Goal: Check status: Check status

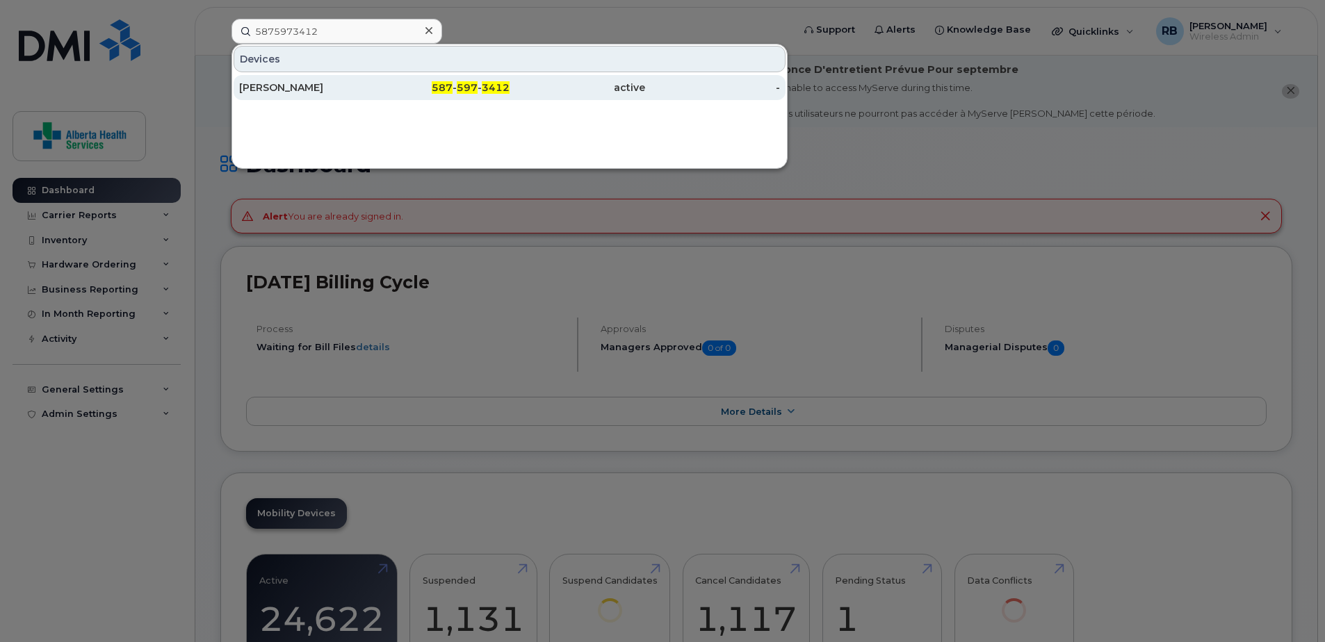
type input "5875973412"
click at [533, 88] on div "active" at bounding box center [578, 88] width 136 height 14
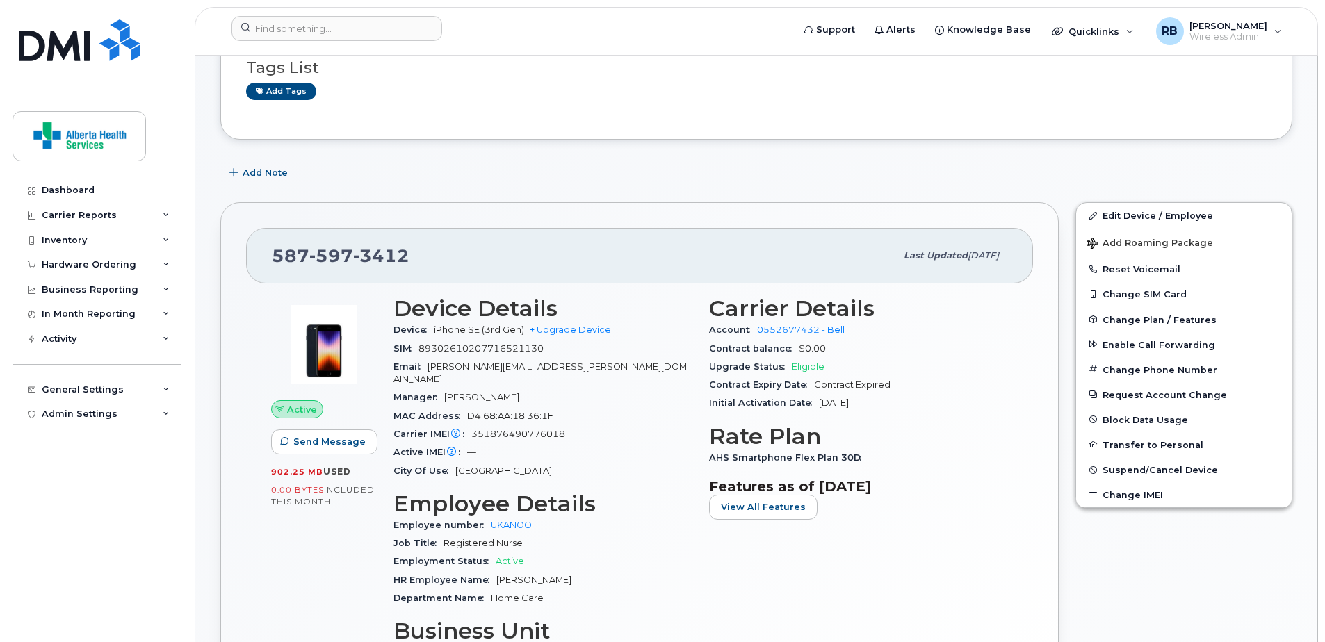
scroll to position [209, 0]
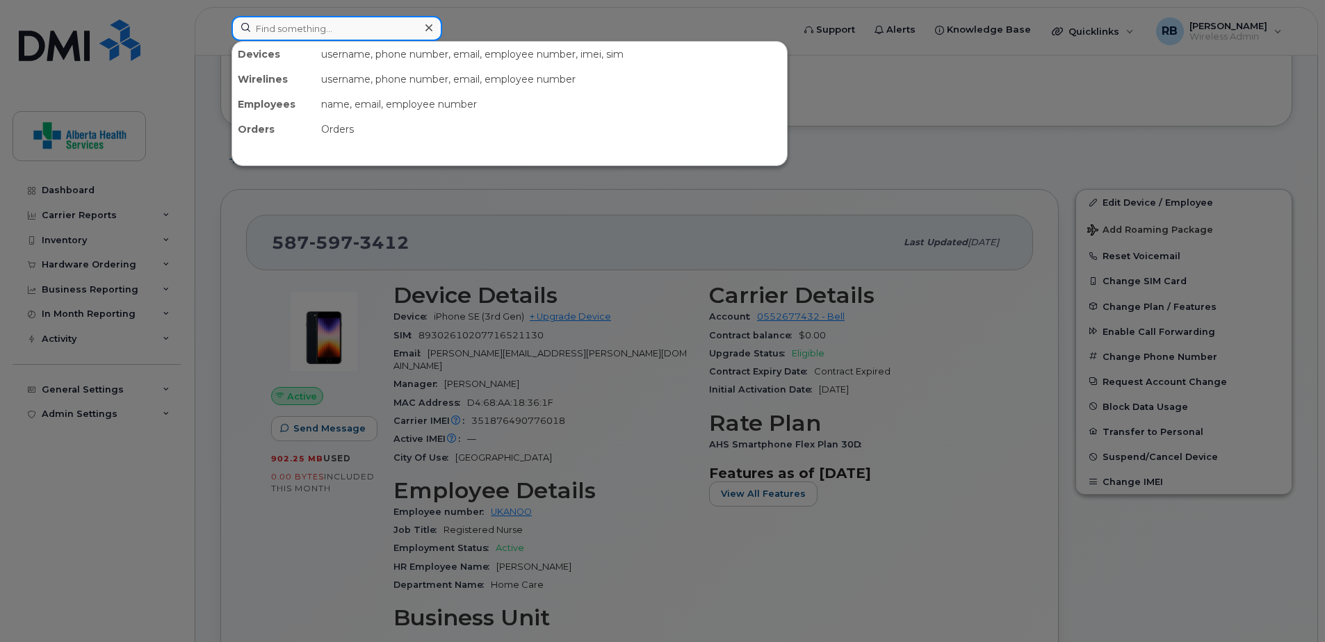
drag, startPoint x: 329, startPoint y: 26, endPoint x: 317, endPoint y: 31, distance: 12.8
click at [329, 26] on input at bounding box center [337, 28] width 211 height 25
click at [332, 30] on input at bounding box center [337, 28] width 211 height 25
paste input "5872250083"
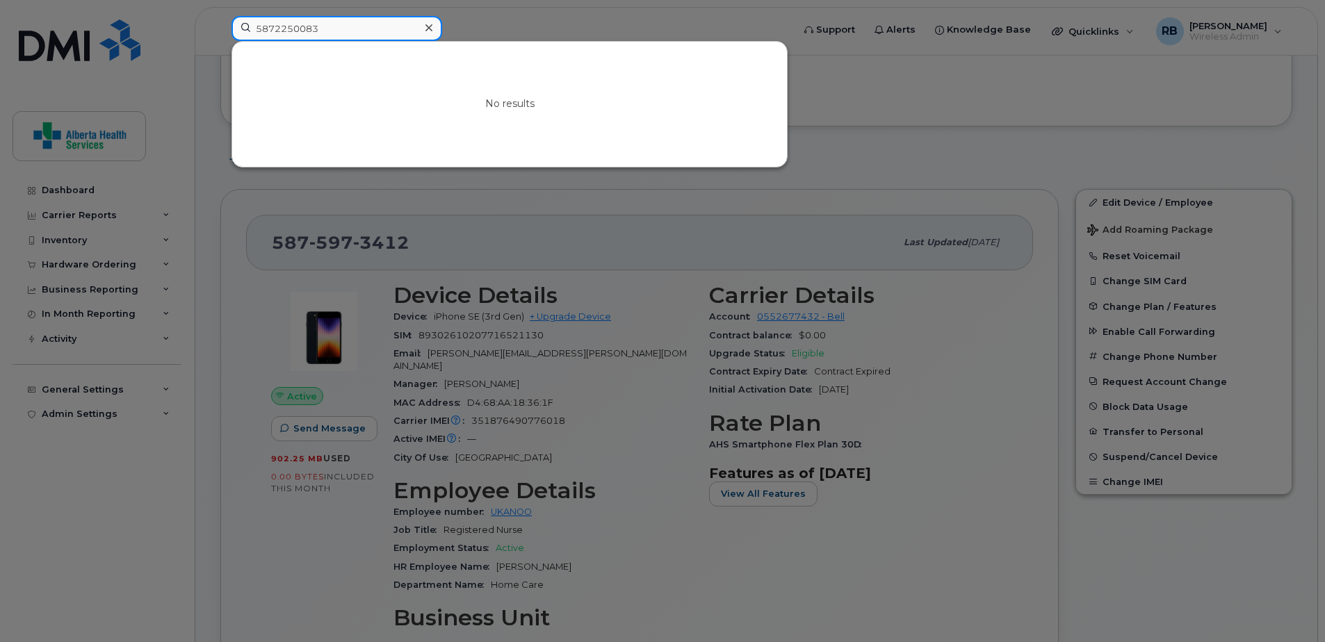
type input "5872250083"
